Goal: Task Accomplishment & Management: Manage account settings

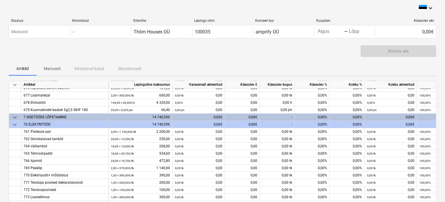
scroll to position [58, 0]
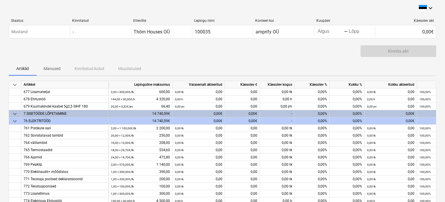
click at [13, 114] on span "keyboard_arrow_down" at bounding box center [14, 114] width 7 height 7
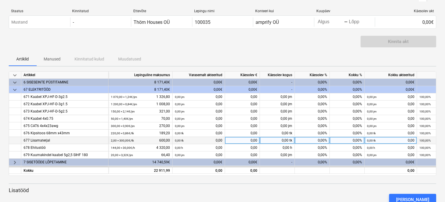
scroll to position [27, 0]
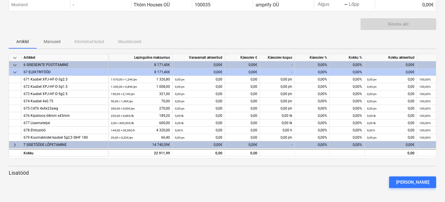
click at [16, 145] on span "keyboard_arrow_right" at bounding box center [14, 145] width 7 height 7
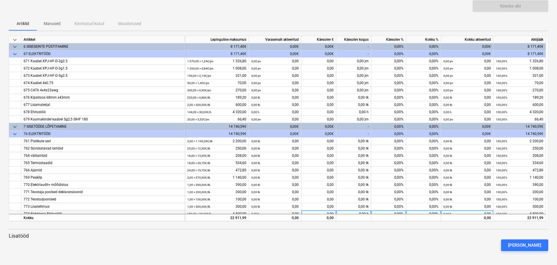
scroll to position [0, 0]
click at [394, 54] on div "0,00%" at bounding box center [388, 54] width 35 height 7
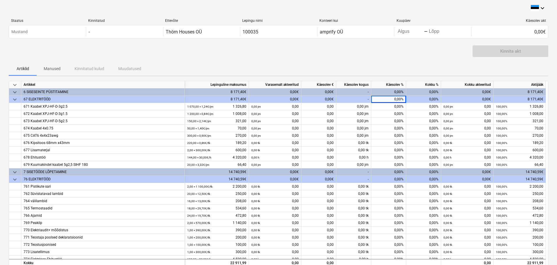
click at [391, 99] on div "0,00%" at bounding box center [388, 99] width 35 height 7
click at [351, 100] on div "-" at bounding box center [353, 99] width 35 height 7
click at [382, 98] on div "0,00%" at bounding box center [388, 99] width 35 height 7
drag, startPoint x: 397, startPoint y: 96, endPoint x: 406, endPoint y: 96, distance: 8.7
click at [406, 96] on div "0,00%" at bounding box center [388, 99] width 35 height 7
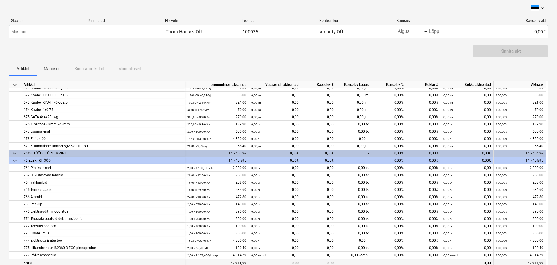
scroll to position [45, 0]
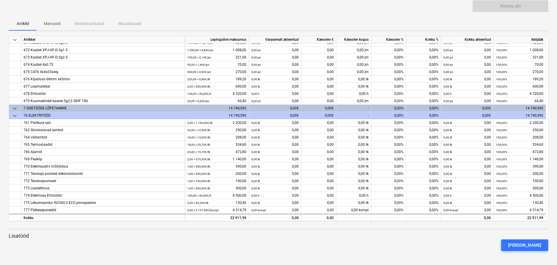
click at [321, 40] on div "Käesolev €" at bounding box center [318, 39] width 35 height 7
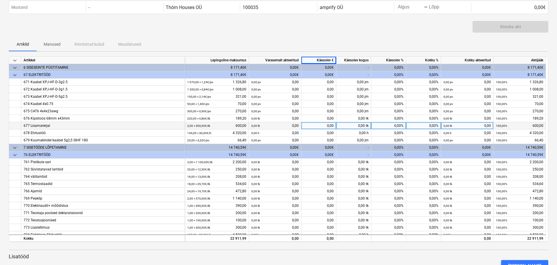
scroll to position [16, 0]
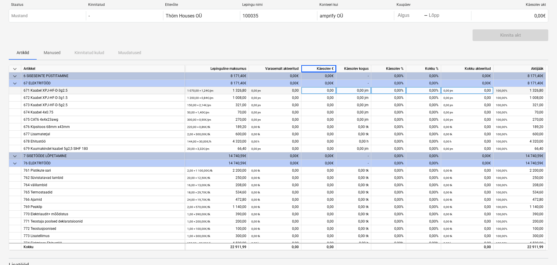
click at [391, 92] on div "0,00%" at bounding box center [388, 90] width 35 height 7
click at [394, 82] on div "0,00%" at bounding box center [388, 83] width 35 height 7
click at [393, 91] on div "0,00%" at bounding box center [388, 90] width 35 height 7
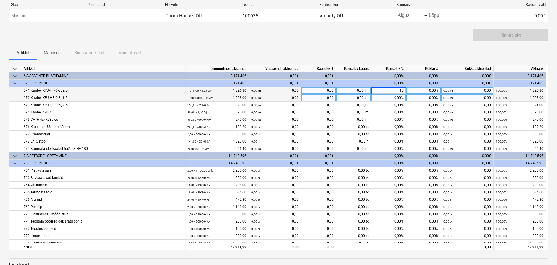
type input "100"
click at [399, 99] on div "0,00%" at bounding box center [388, 97] width 35 height 7
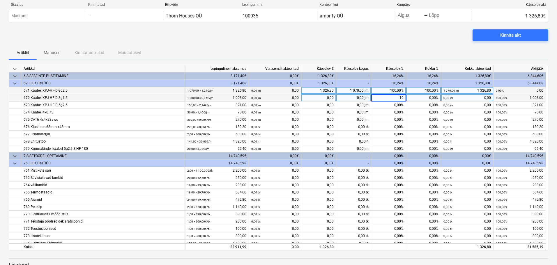
type input "100"
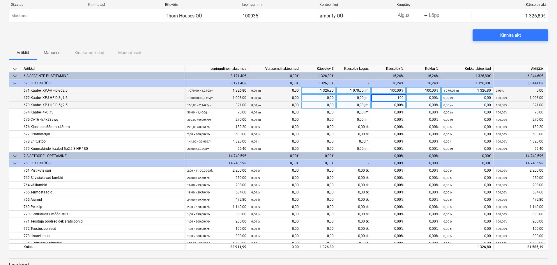
click at [395, 105] on div "0,00%" at bounding box center [388, 105] width 35 height 7
type input "100"
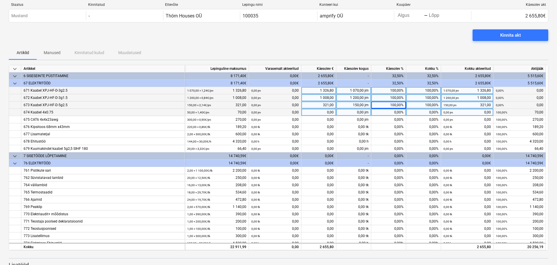
click at [396, 112] on div "0,00%" at bounding box center [388, 112] width 35 height 7
type input "100"
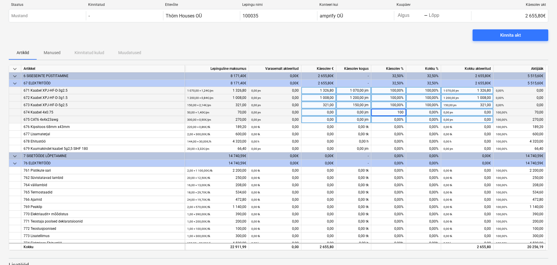
click at [398, 121] on div "0,00%" at bounding box center [388, 119] width 35 height 7
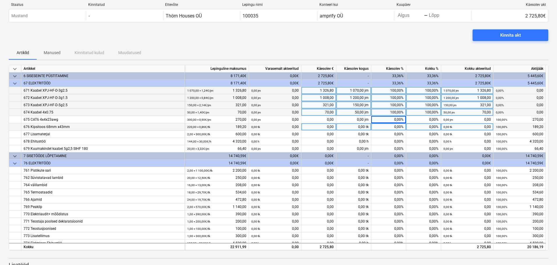
click at [398, 125] on div "0,00%" at bounding box center [388, 126] width 35 height 7
type input "100"
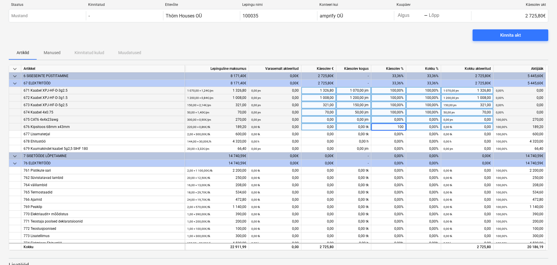
click at [395, 120] on div "0,00%" at bounding box center [388, 119] width 35 height 7
type input "0"
type input "100"
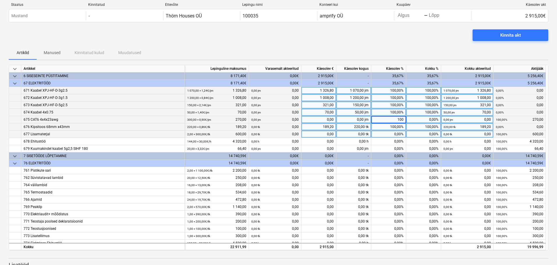
click at [390, 135] on div "0,00%" at bounding box center [388, 134] width 35 height 7
type input "100"
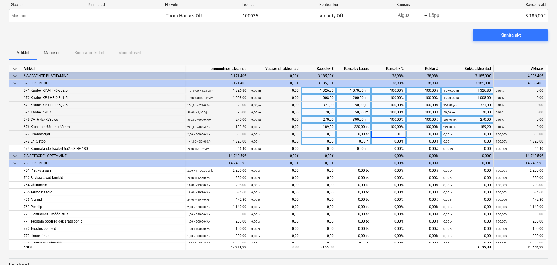
click at [395, 141] on div "0,00%" at bounding box center [388, 141] width 35 height 7
type input "100"
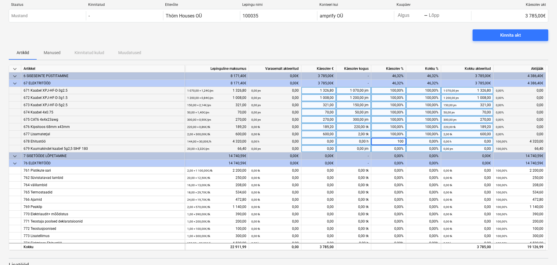
click at [398, 146] on div "0,00%" at bounding box center [388, 148] width 35 height 7
type input "100"
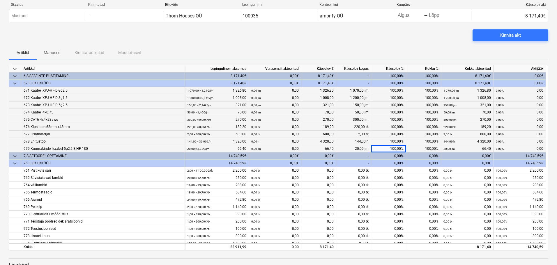
click at [403, 140] on div "100,00%" at bounding box center [388, 141] width 35 height 7
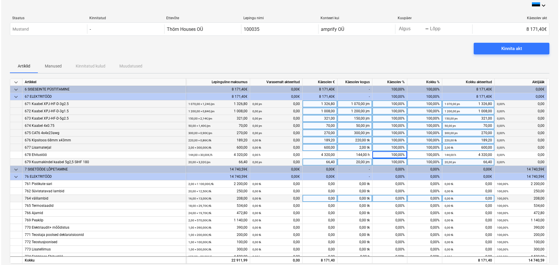
scroll to position [0, 0]
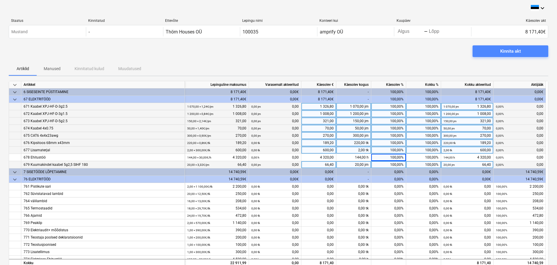
click at [447, 50] on span "Kinnita akt" at bounding box center [511, 51] width 62 height 8
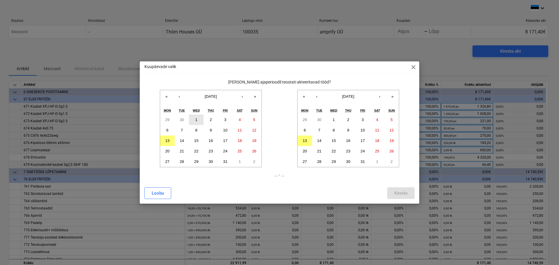
click at [193, 119] on button "1" at bounding box center [196, 120] width 15 height 10
click at [307, 141] on button "13" at bounding box center [305, 141] width 15 height 10
click at [396, 193] on div "Kinnita" at bounding box center [400, 194] width 13 height 8
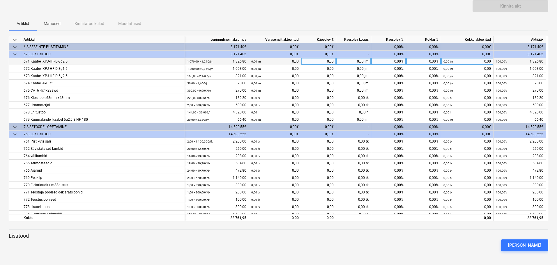
click at [366, 62] on div "0,00 jm" at bounding box center [353, 61] width 35 height 7
click at [393, 61] on div "0,00%" at bounding box center [388, 61] width 35 height 7
click at [395, 56] on div "0,00%" at bounding box center [388, 54] width 35 height 7
drag, startPoint x: 391, startPoint y: 54, endPoint x: 415, endPoint y: 52, distance: 24.5
click at [0, 0] on div "keyboard_arrow_down 67 ELEKTRITÖÖD 8 171,40€ 0,00€ 0,00€ - 0,00% 0,00% 0,00€ 8 …" at bounding box center [0, 0] width 0 height 0
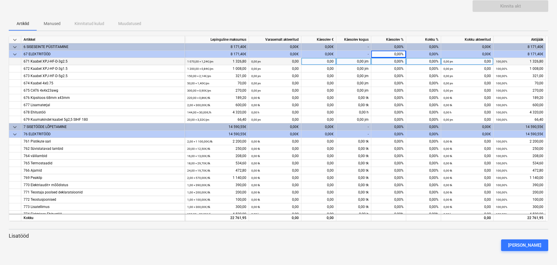
click at [399, 58] on div "0,00%" at bounding box center [388, 61] width 35 height 7
type input "100"
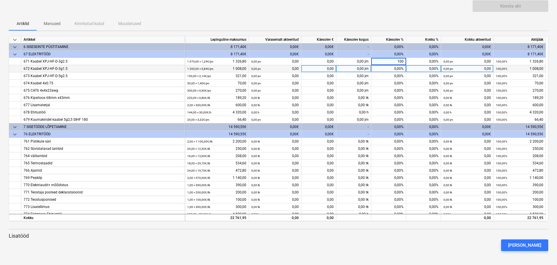
click at [395, 66] on div "0,00%" at bounding box center [388, 68] width 35 height 7
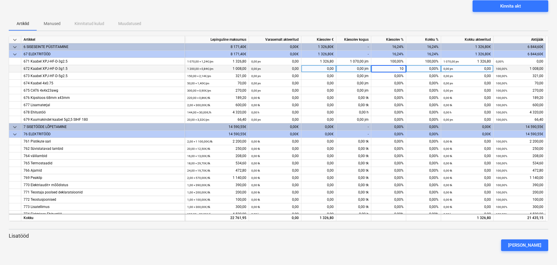
type input "100"
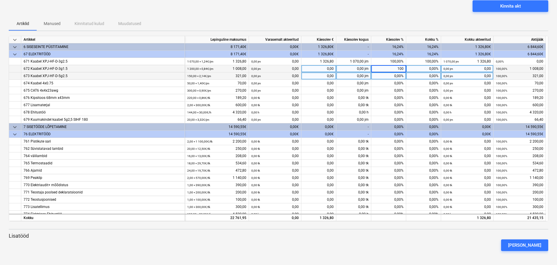
click at [395, 76] on div "0,00%" at bounding box center [388, 76] width 35 height 7
type input "0"
type input "100"
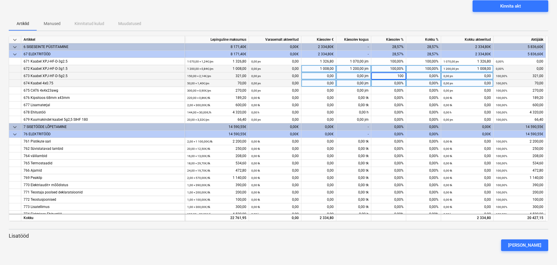
click at [393, 83] on div "0,00%" at bounding box center [388, 83] width 35 height 7
type input "0"
type input "100"
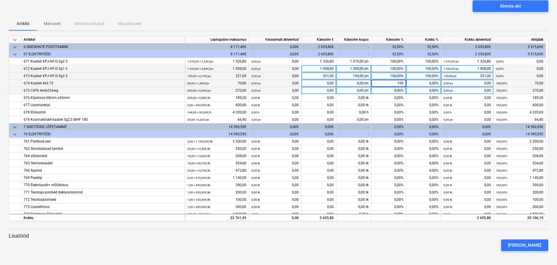
click at [393, 89] on div "0,00%" at bounding box center [388, 90] width 35 height 7
type input "0"
type input "100"
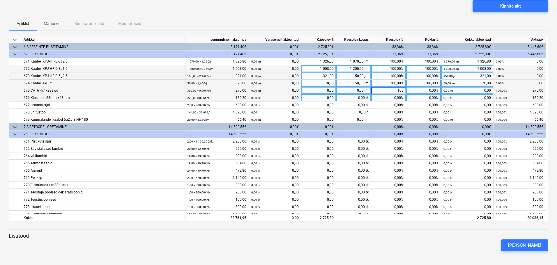
click at [396, 96] on div "0,00%" at bounding box center [388, 97] width 35 height 7
type input "0"
type input "100"
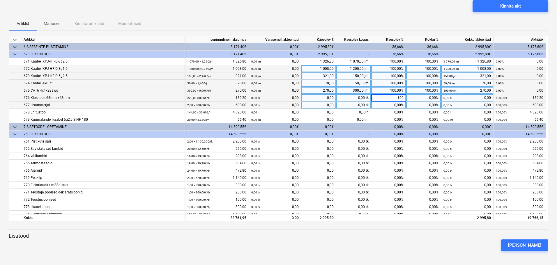
click at [389, 105] on div "0,00%" at bounding box center [388, 105] width 35 height 7
type input "100"
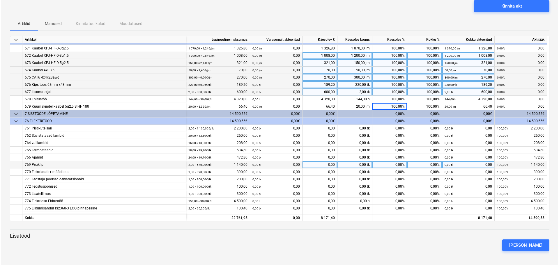
scroll to position [19, 0]
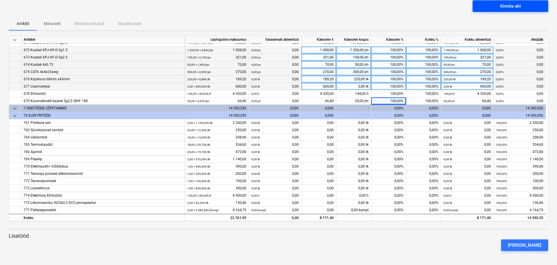
click at [514, 9] on div "Kinnita akt" at bounding box center [510, 6] width 21 height 8
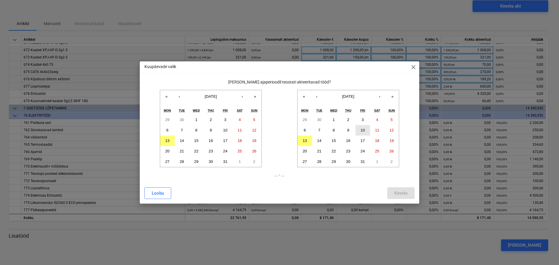
click at [364, 130] on abbr "10" at bounding box center [363, 130] width 4 height 4
click at [175, 97] on button "‹" at bounding box center [179, 96] width 13 height 13
click at [181, 161] on abbr "30" at bounding box center [182, 162] width 4 height 4
click at [396, 191] on div "Kinnita" at bounding box center [400, 194] width 13 height 8
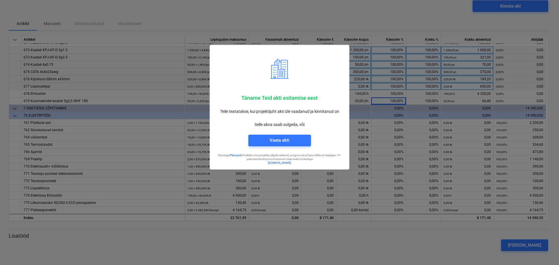
scroll to position [33, 0]
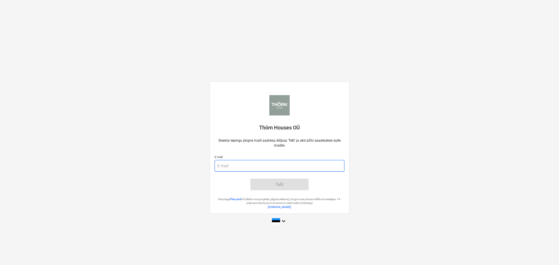
click at [303, 167] on input "email" at bounding box center [280, 166] width 130 height 12
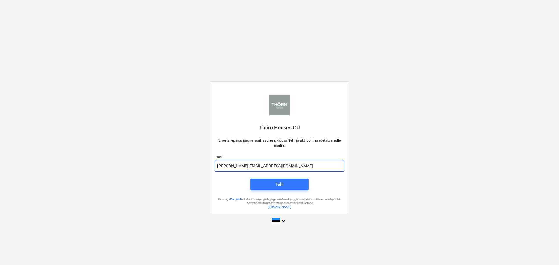
type input "karl@amprify.ee"
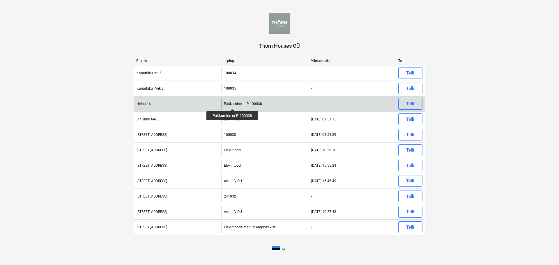
click at [233, 104] on div "Pakkumine nr P-100038" at bounding box center [243, 104] width 38 height 4
click at [407, 103] on div "Telli" at bounding box center [410, 104] width 8 height 8
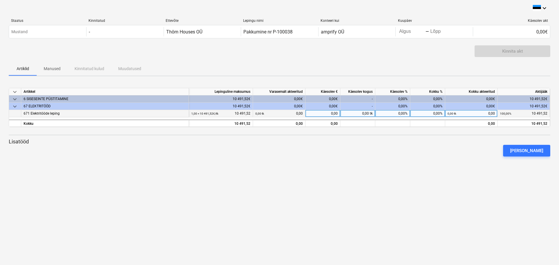
click at [402, 114] on div "0,00%" at bounding box center [392, 113] width 35 height 7
type input "50"
click at [403, 144] on div "[PERSON_NAME]" at bounding box center [279, 151] width 546 height 16
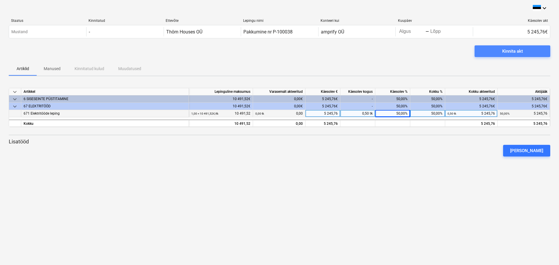
click at [506, 52] on div "Kinnita akt" at bounding box center [512, 51] width 21 height 8
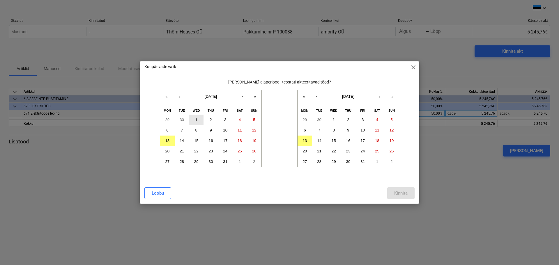
click at [195, 121] on button "1" at bounding box center [196, 120] width 15 height 10
click at [332, 119] on button "1" at bounding box center [333, 120] width 15 height 10
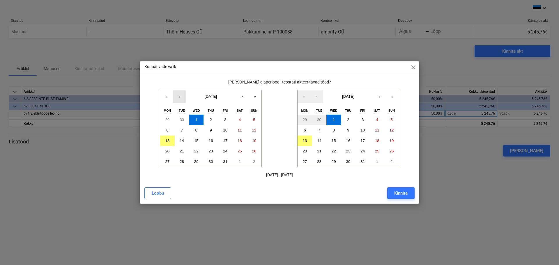
click at [180, 96] on button "‹" at bounding box center [179, 96] width 13 height 13
click at [167, 141] on abbr "15" at bounding box center [167, 141] width 4 height 4
click at [394, 194] on div "Kinnita" at bounding box center [400, 194] width 13 height 8
